Goal: Task Accomplishment & Management: Complete application form

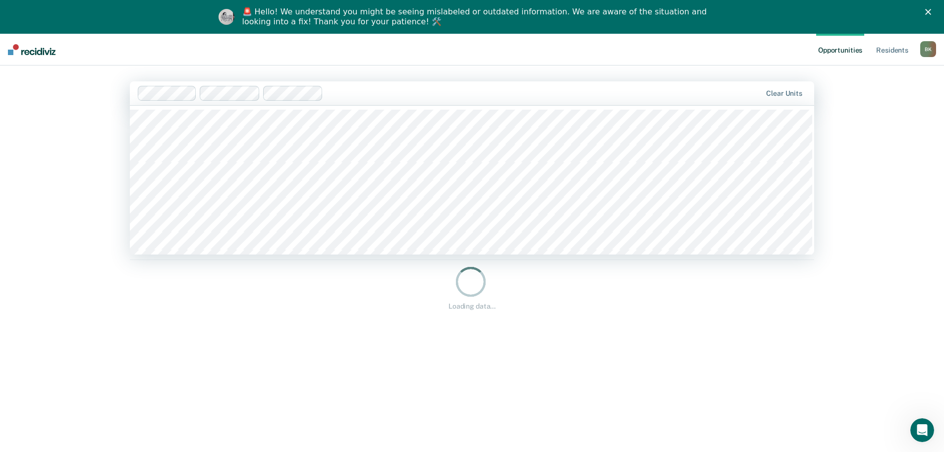
click at [450, 67] on main "516 results available. Use Up and Down to choose options, press Enter to select…" at bounding box center [472, 263] width 708 height 396
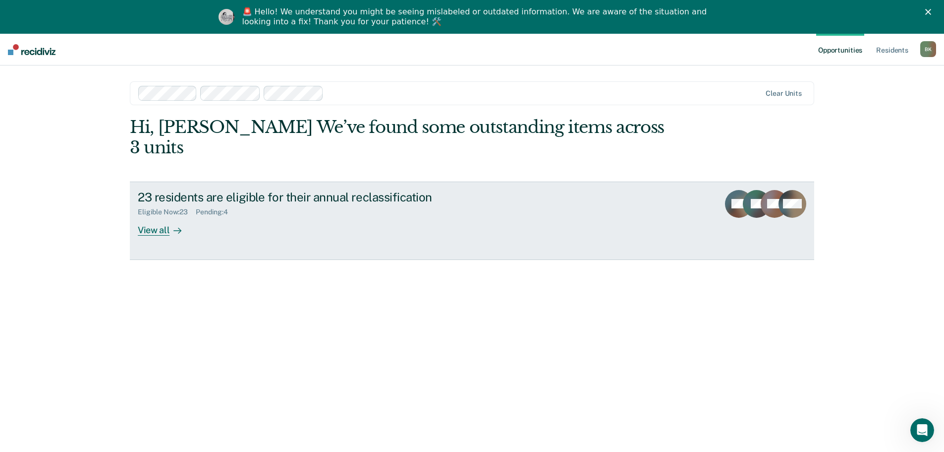
click at [174, 227] on icon at bounding box center [178, 231] width 8 height 8
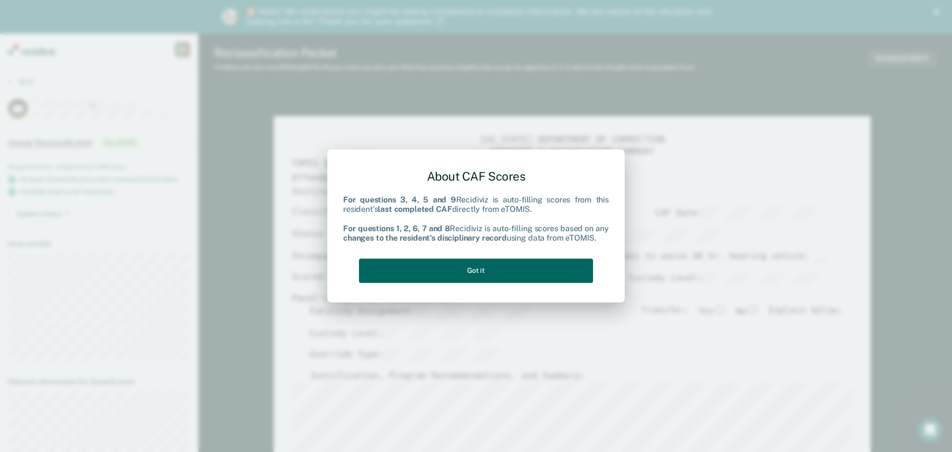
click at [511, 268] on button "Got it" at bounding box center [476, 270] width 234 height 24
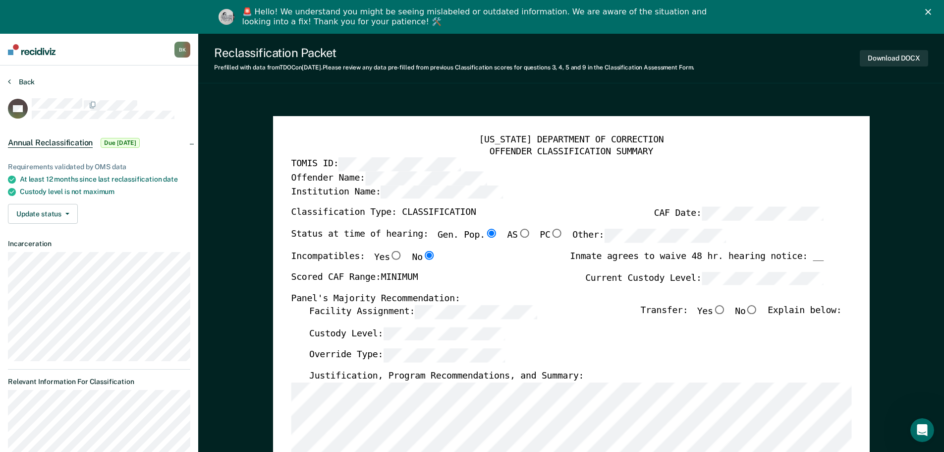
click at [25, 79] on button "Back" at bounding box center [21, 81] width 27 height 9
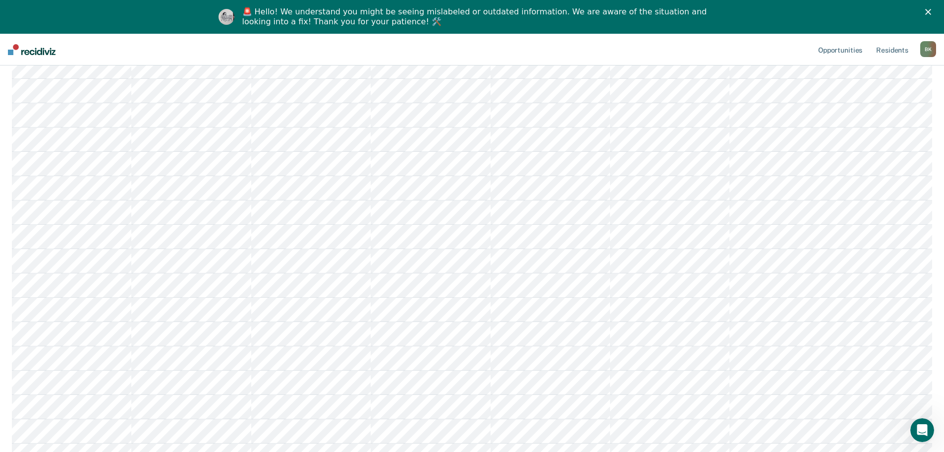
scroll to position [297, 0]
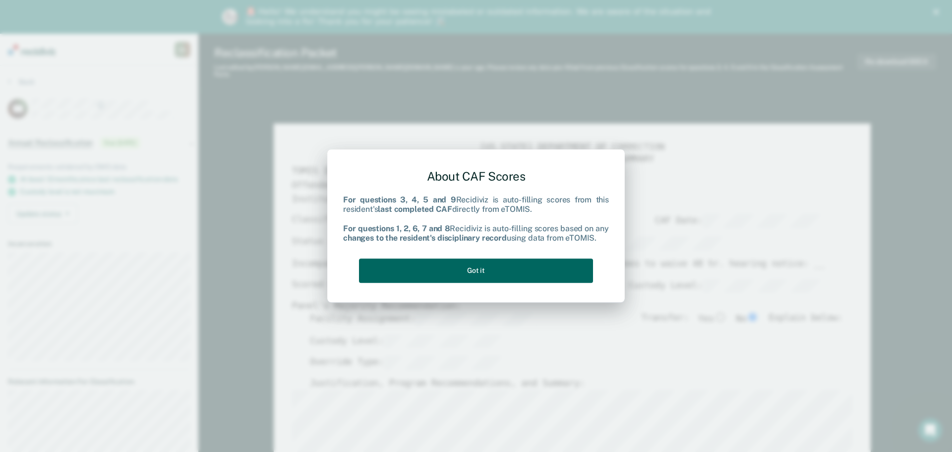
click at [495, 269] on button "Got it" at bounding box center [476, 270] width 234 height 24
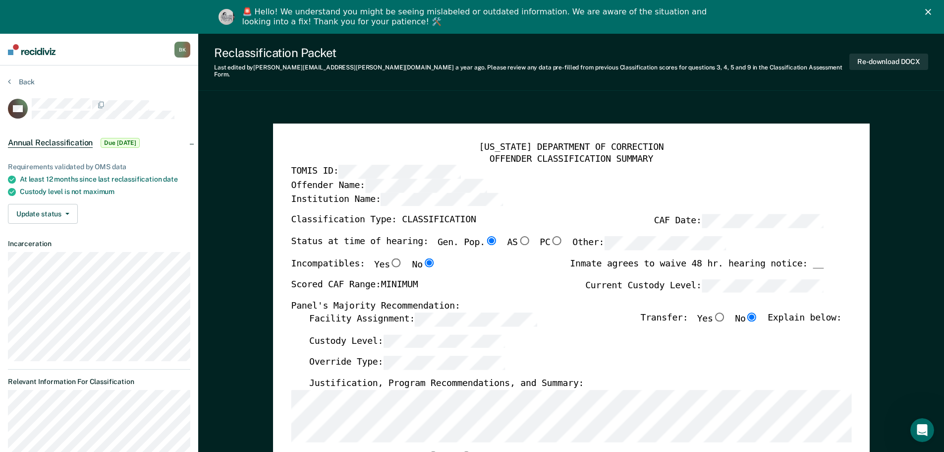
click at [492, 377] on label "Justification, Program Recommendations, and Summary:" at bounding box center [446, 383] width 275 height 12
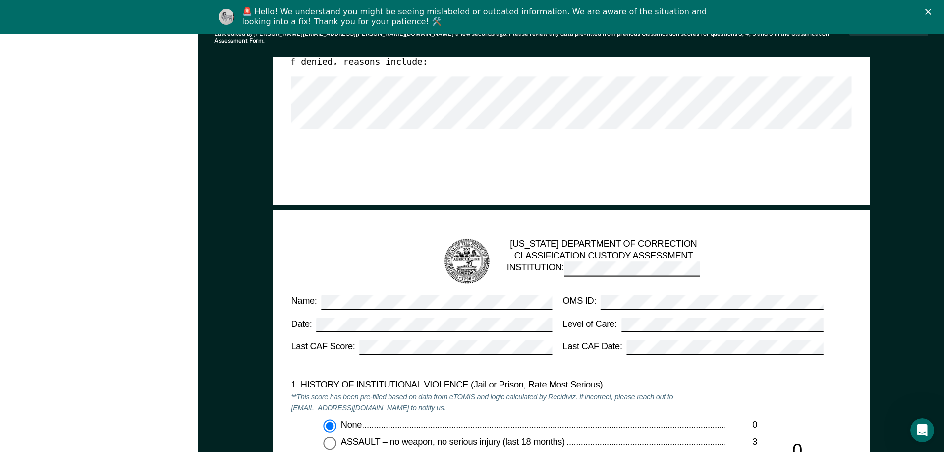
scroll to position [793, 0]
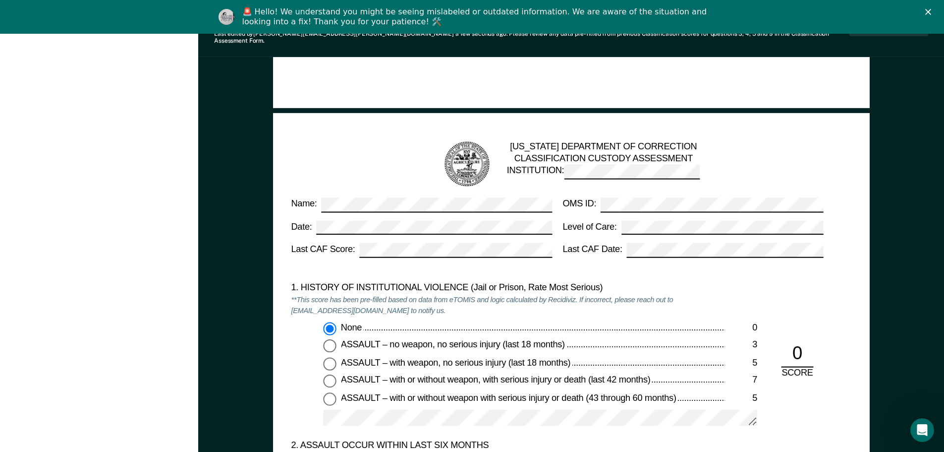
click at [468, 232] on div "Name: OMS ID: Date: Level of Care: Last CAF Score: Last CAF Date:" at bounding box center [557, 231] width 532 height 68
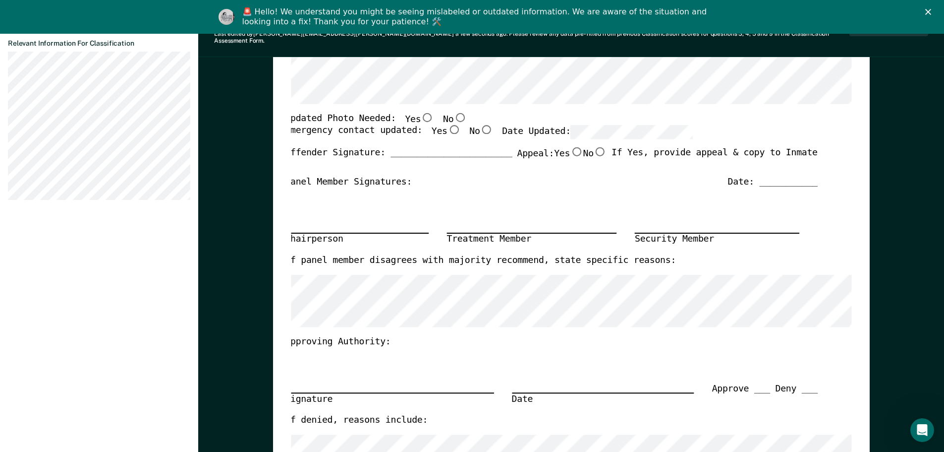
scroll to position [248, 0]
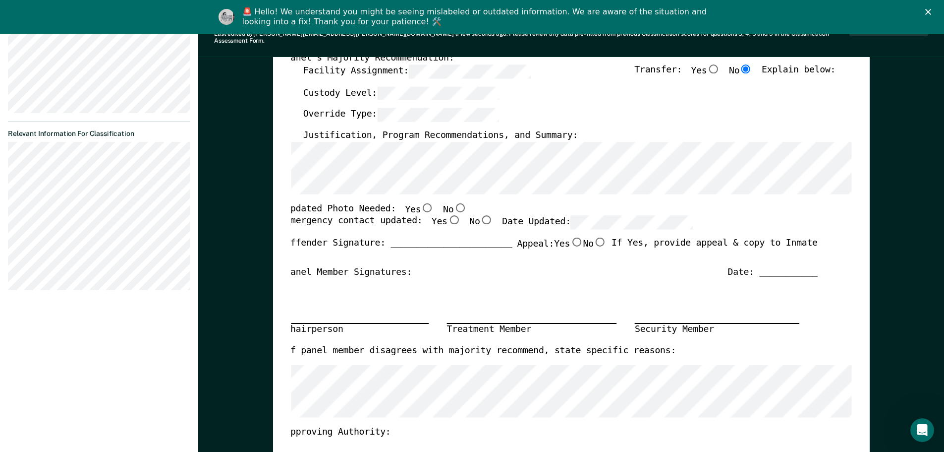
click at [454, 203] on input "No" at bounding box center [460, 207] width 13 height 9
type textarea "x"
radio input "true"
click at [447, 215] on input "Yes" at bounding box center [453, 219] width 13 height 9
type textarea "x"
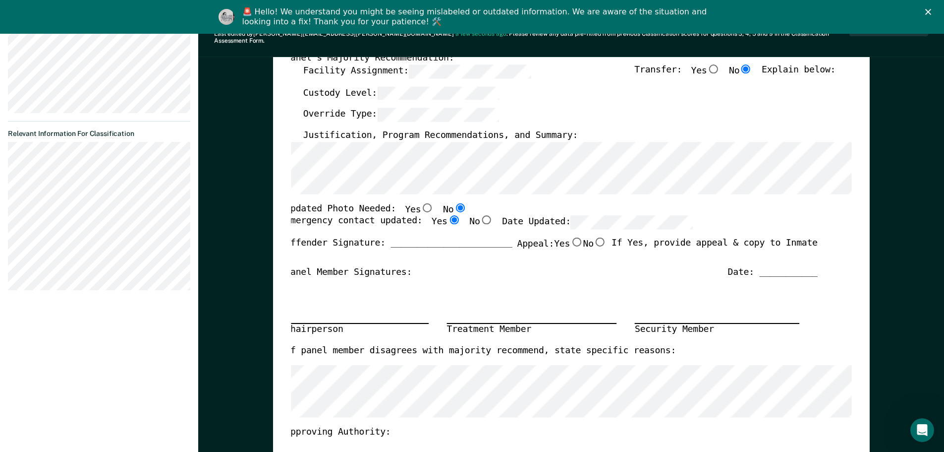
radio input "true"
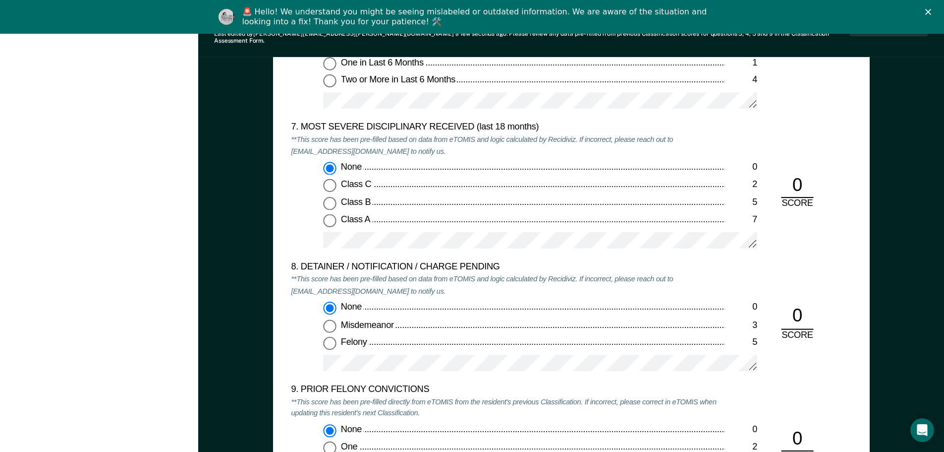
scroll to position [1983, 0]
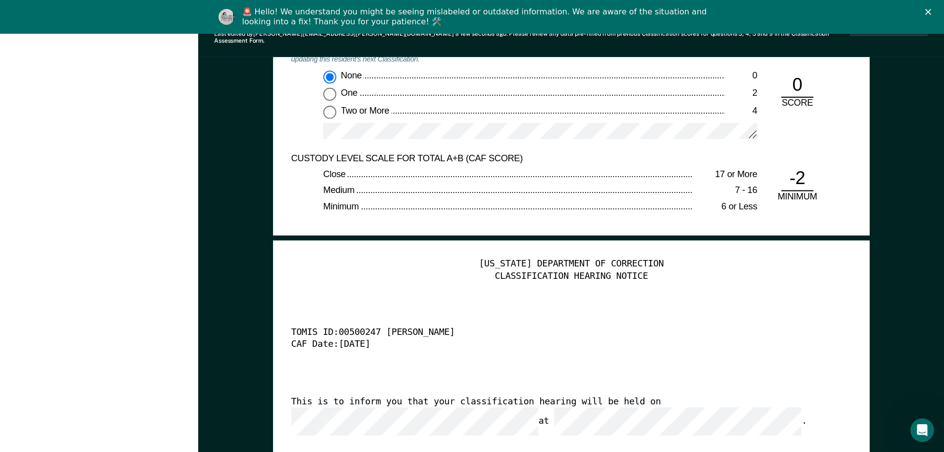
scroll to position [2330, 0]
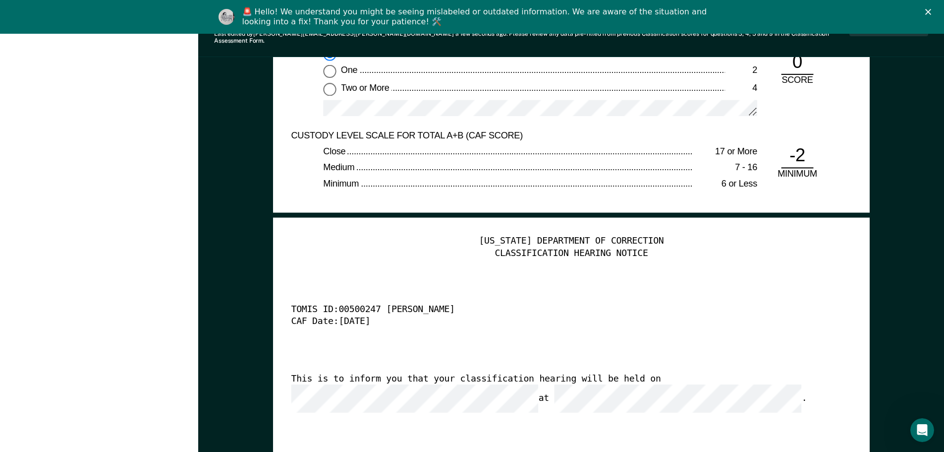
click at [461, 348] on div "[US_STATE] DEPARTMENT OF CORRECTION CLASSIFICATION HEARING NOTICE TOMIS ID: 005…" at bounding box center [571, 388] width 561 height 304
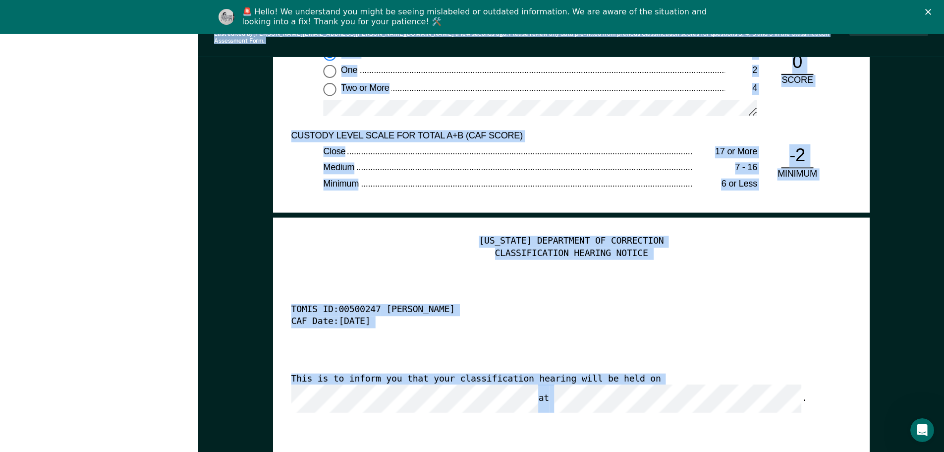
drag, startPoint x: 414, startPoint y: 389, endPoint x: 176, endPoint y: 366, distance: 238.5
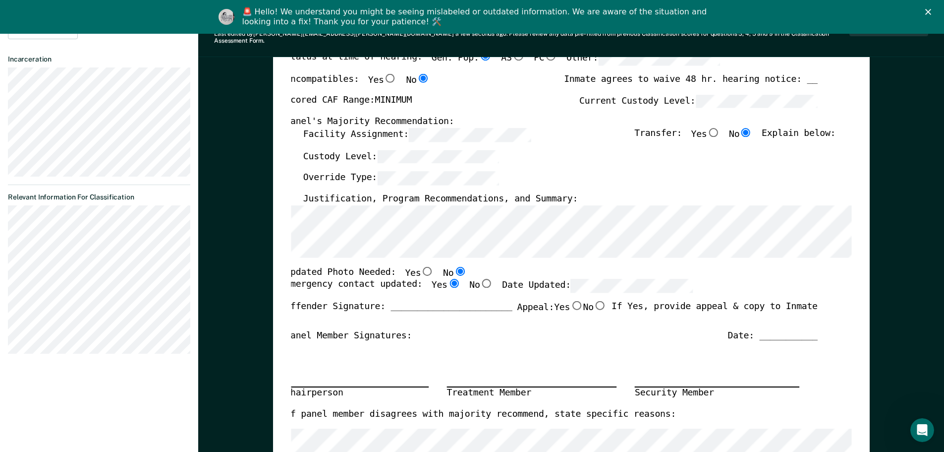
scroll to position [0, 0]
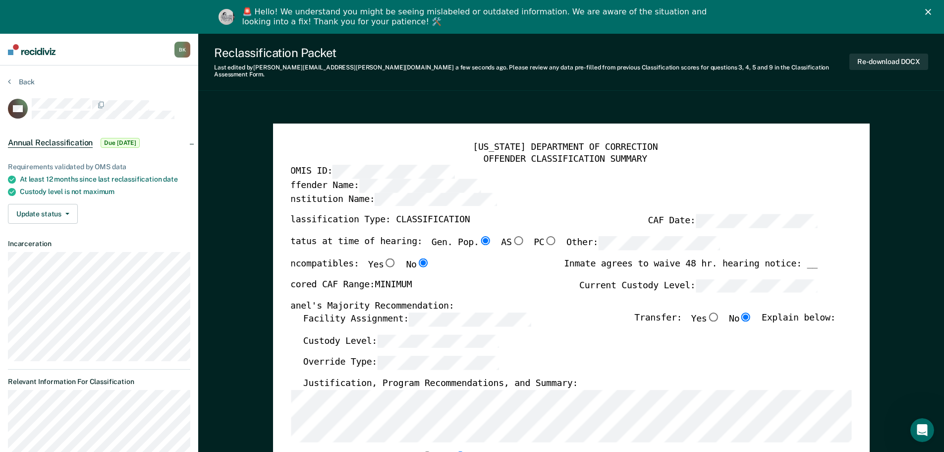
click at [890, 59] on button "Re-download DOCX" at bounding box center [889, 62] width 79 height 16
type textarea "x"
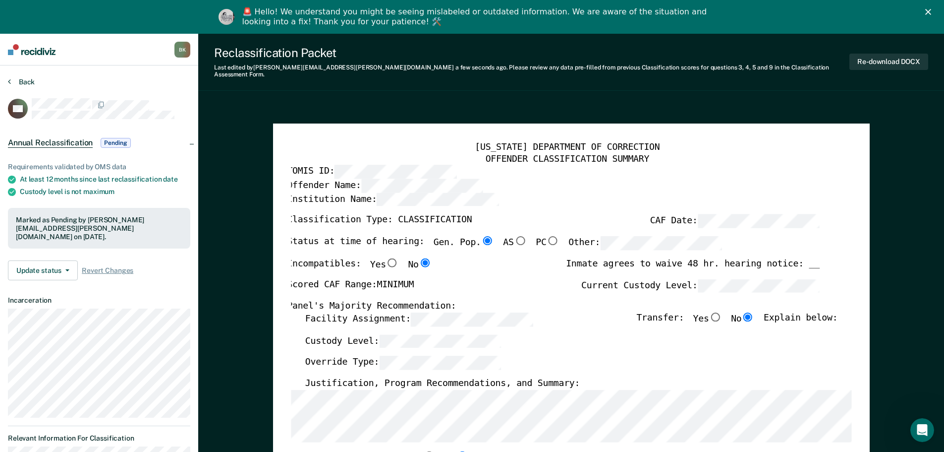
click at [25, 82] on button "Back" at bounding box center [21, 81] width 27 height 9
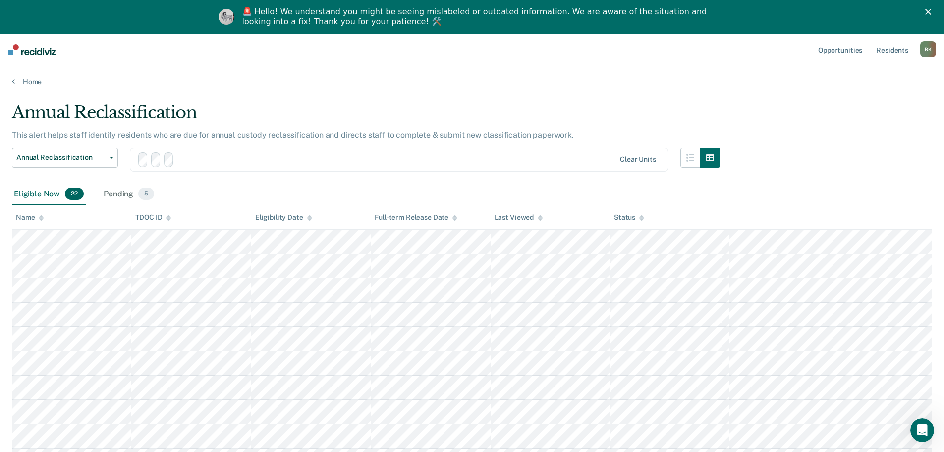
scroll to position [297, 0]
